Goal: Check status: Check status

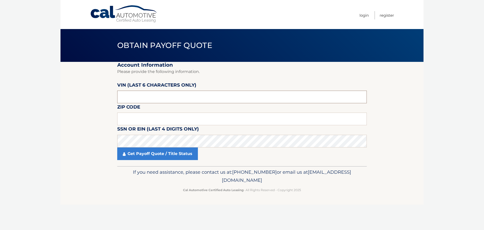
click at [167, 98] on input "text" at bounding box center [241, 96] width 249 height 13
type input "113397"
click at [168, 120] on input "text" at bounding box center [241, 118] width 249 height 13
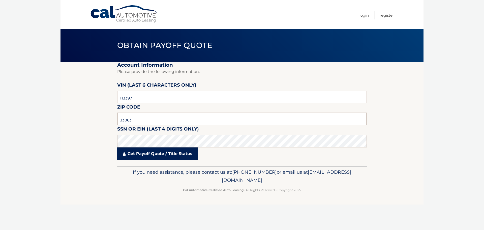
type input "33063"
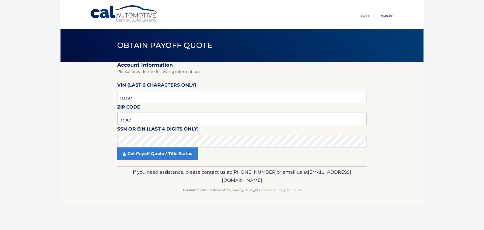
drag, startPoint x: 145, startPoint y: 119, endPoint x: 90, endPoint y: 117, distance: 54.5
click at [91, 117] on section "Account Information Please provide the following information. VIN (last 6 chara…" at bounding box center [241, 114] width 363 height 104
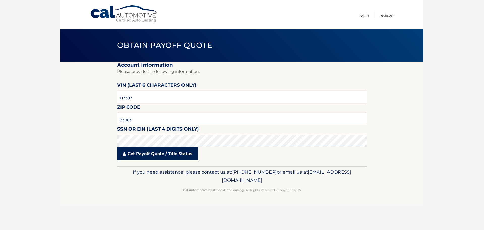
click at [165, 150] on link "Get Payoff Quote / Title Status" at bounding box center [157, 153] width 81 height 13
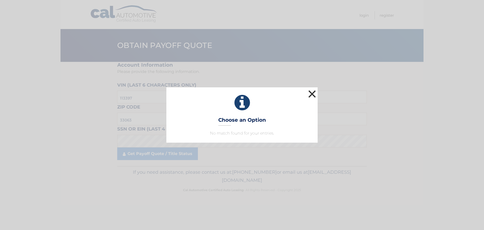
click at [313, 92] on button "×" at bounding box center [312, 94] width 10 height 10
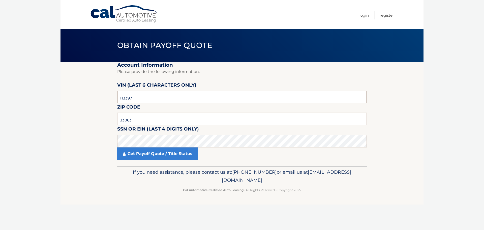
drag, startPoint x: 142, startPoint y: 99, endPoint x: 103, endPoint y: 98, distance: 38.6
click at [103, 98] on section "Account Information Please provide the following information. VIN (last 6 chara…" at bounding box center [241, 114] width 363 height 104
type input "113397"
drag, startPoint x: 142, startPoint y: 119, endPoint x: 97, endPoint y: 118, distance: 45.4
click at [97, 118] on section "Account Information Please provide the following information. VIN (last 6 chara…" at bounding box center [241, 114] width 363 height 104
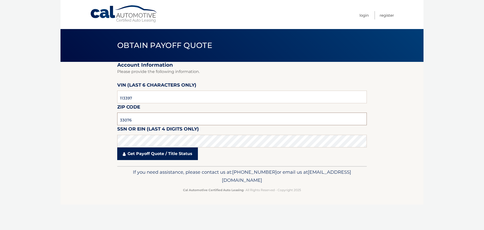
type input "33076"
click at [145, 151] on link "Get Payoff Quote / Title Status" at bounding box center [157, 153] width 81 height 13
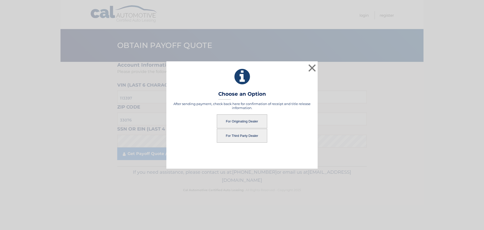
click at [250, 116] on button "For Originating Dealer" at bounding box center [242, 121] width 50 height 14
click at [248, 120] on button "For Originating Dealer" at bounding box center [242, 121] width 50 height 14
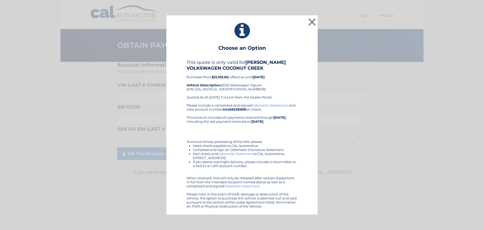
click at [263, 104] on link "Odometer Statement" at bounding box center [270, 105] width 36 height 4
click at [310, 20] on button "×" at bounding box center [312, 22] width 10 height 10
